Goal: Check status: Check status

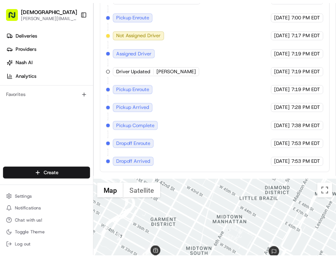
scroll to position [546, 0]
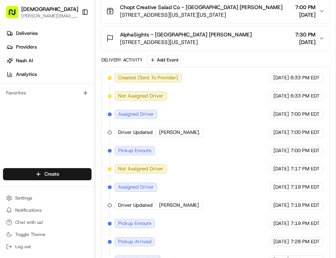
scroll to position [273, 0]
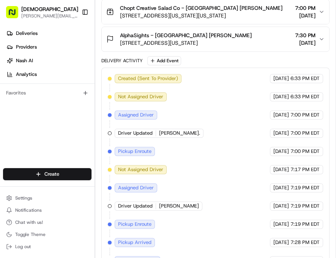
scroll to position [154, 0]
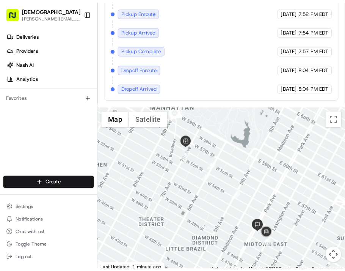
scroll to position [489, 0]
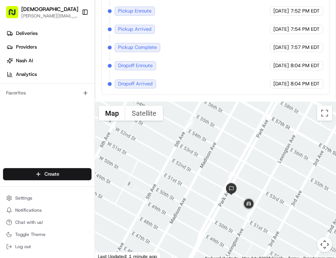
drag, startPoint x: 273, startPoint y: 232, endPoint x: 274, endPoint y: 196, distance: 36.4
click at [274, 196] on div at bounding box center [215, 181] width 241 height 159
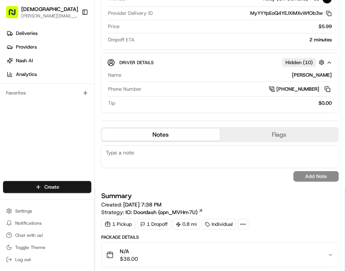
scroll to position [152, 0]
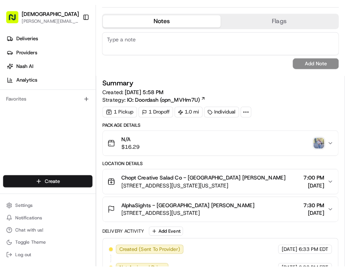
scroll to position [212, 0]
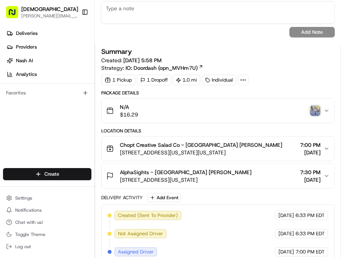
click at [314, 109] on img "button" at bounding box center [315, 110] width 11 height 11
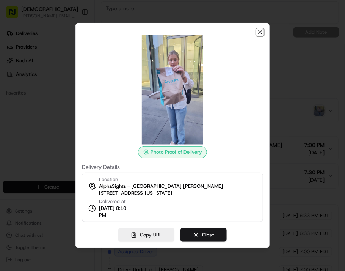
click at [261, 30] on icon "button" at bounding box center [260, 32] width 6 height 6
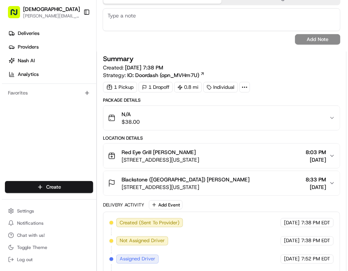
scroll to position [203, 0]
